Goal: Information Seeking & Learning: Find contact information

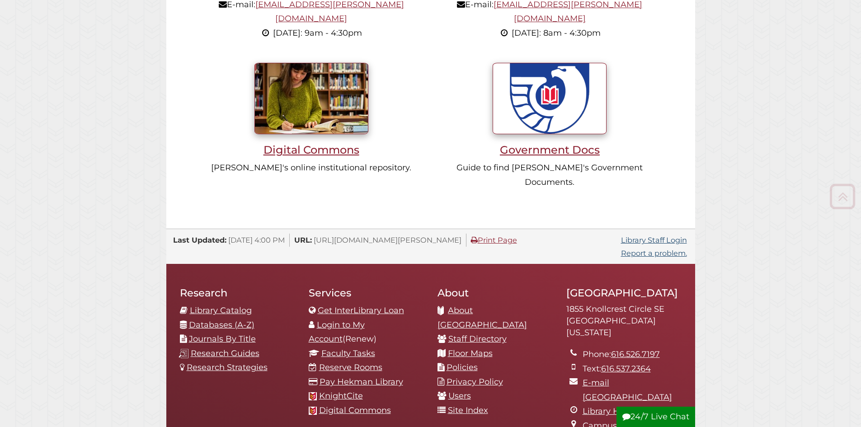
scroll to position [930, 0]
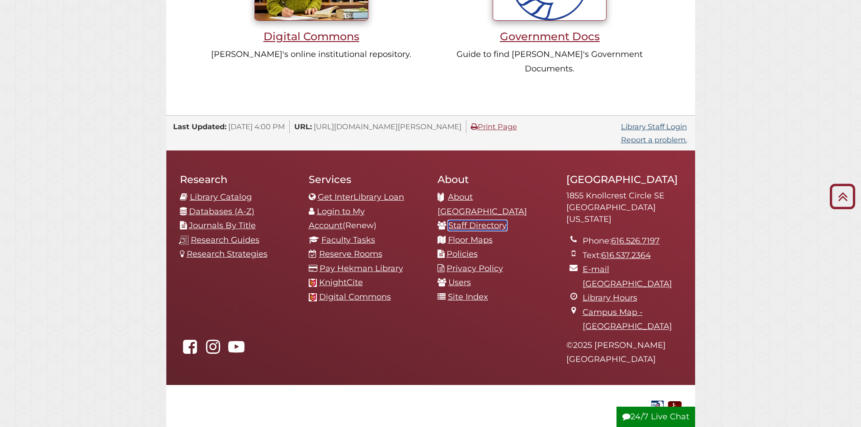
click at [495, 221] on link "Staff Directory" at bounding box center [477, 226] width 58 height 10
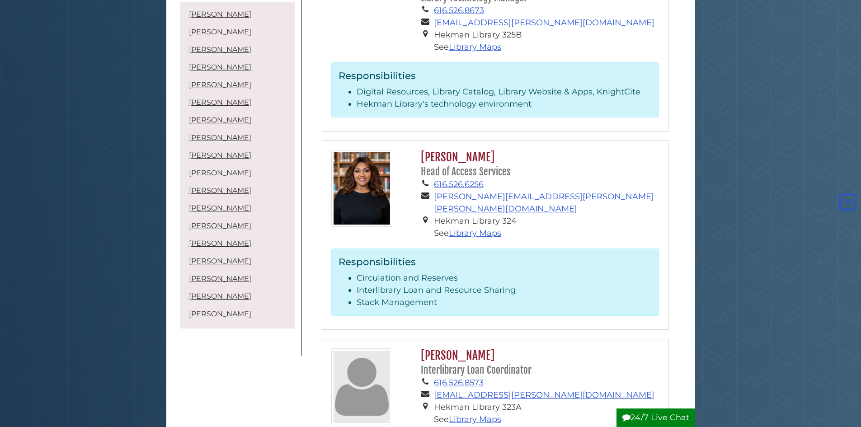
scroll to position [962, 0]
drag, startPoint x: 518, startPoint y: 121, endPoint x: 423, endPoint y: 124, distance: 95.9
click at [423, 150] on h2 "[PERSON_NAME] Head of Access Services" at bounding box center [537, 164] width 242 height 28
copy small "Head of Access Services"
drag, startPoint x: 505, startPoint y: 137, endPoint x: 433, endPoint y: 133, distance: 71.5
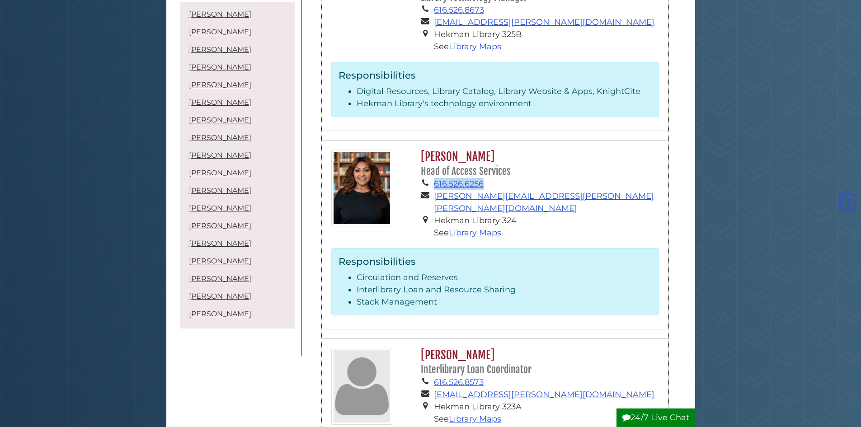
click at [434, 178] on li "616.526.6256" at bounding box center [546, 184] width 225 height 12
copy li "616.526.6256"
